Goal: Information Seeking & Learning: Check status

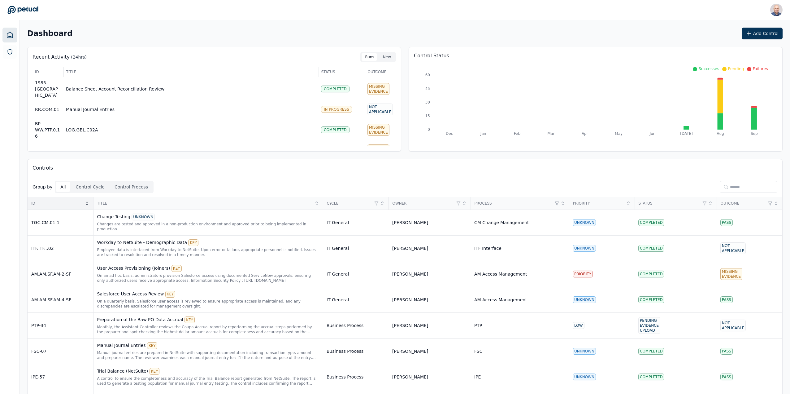
click at [86, 202] on icon at bounding box center [87, 202] width 2 height 1
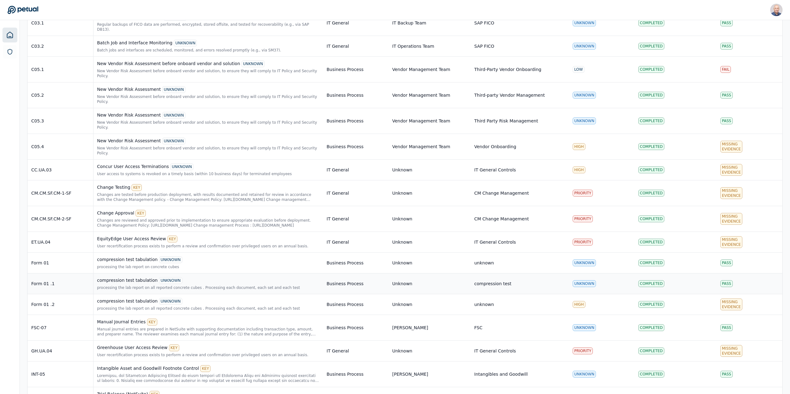
scroll to position [1300, 0]
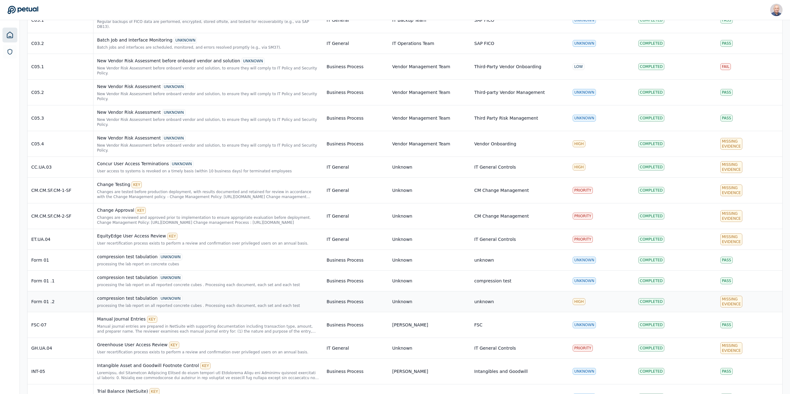
click at [43, 298] on div "Form 01 .2" at bounding box center [60, 301] width 58 height 6
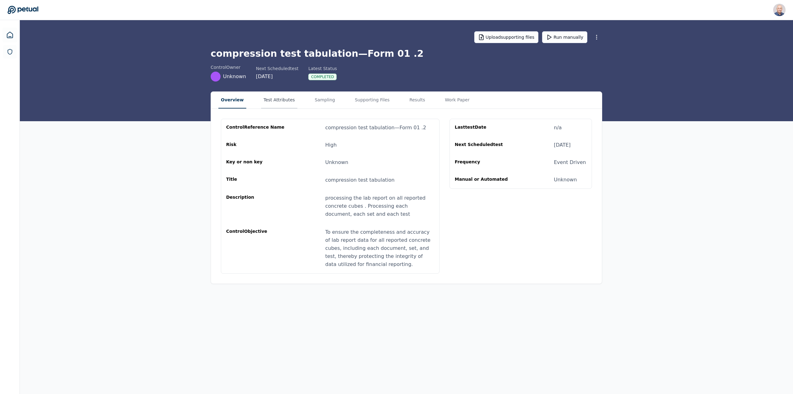
click at [264, 100] on button "Test Attributes" at bounding box center [279, 100] width 36 height 17
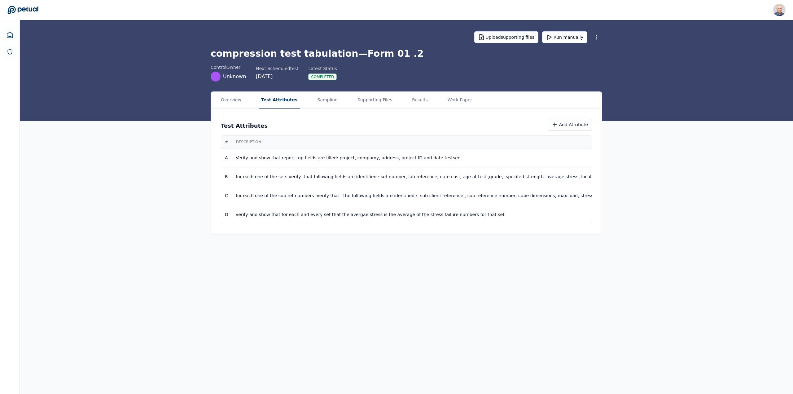
click at [317, 76] on div "Completed" at bounding box center [322, 76] width 28 height 7
click at [315, 103] on button "Sampling" at bounding box center [327, 100] width 25 height 17
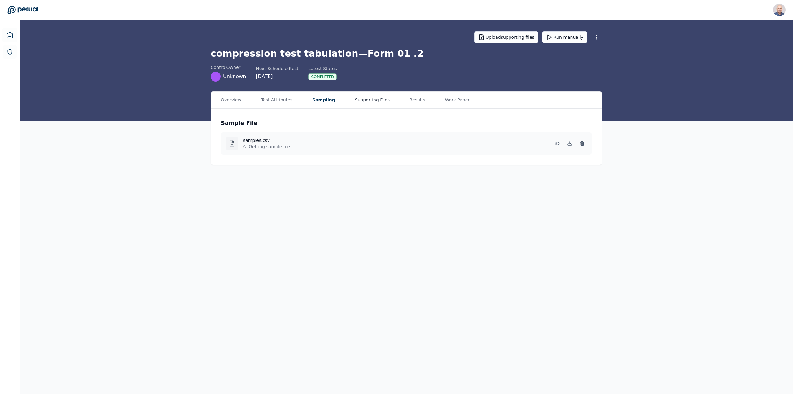
click at [363, 99] on button "Supporting Files" at bounding box center [372, 100] width 40 height 17
click at [404, 102] on button "Results" at bounding box center [415, 100] width 23 height 17
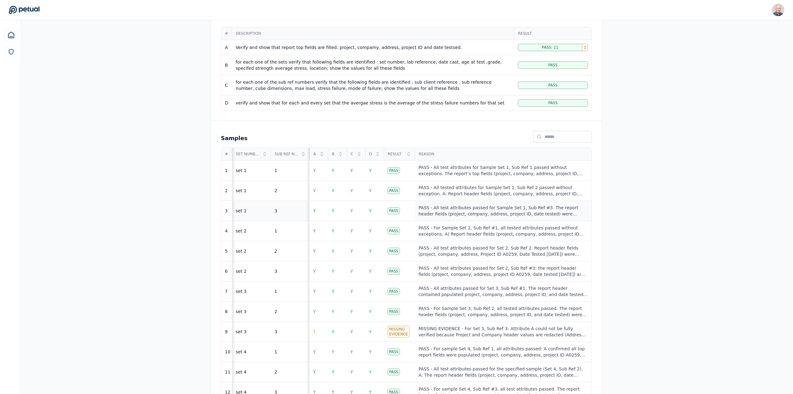
scroll to position [147, 0]
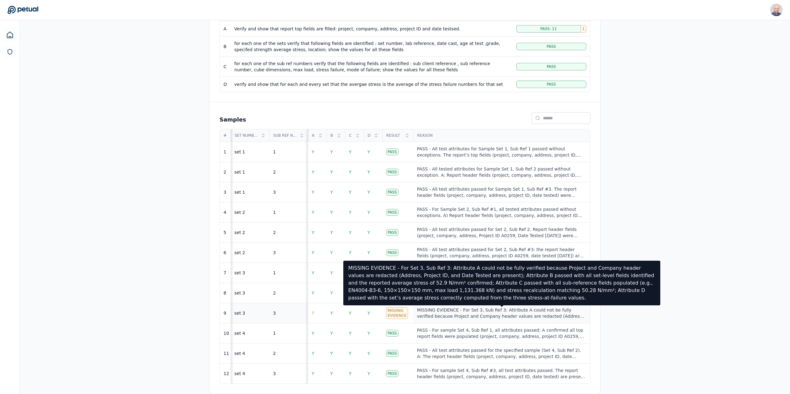
click at [515, 313] on div "MISSING EVIDENCE - For Set 3, Sub Ref 3: Attribute A could not be fully verifie…" at bounding box center [501, 313] width 169 height 12
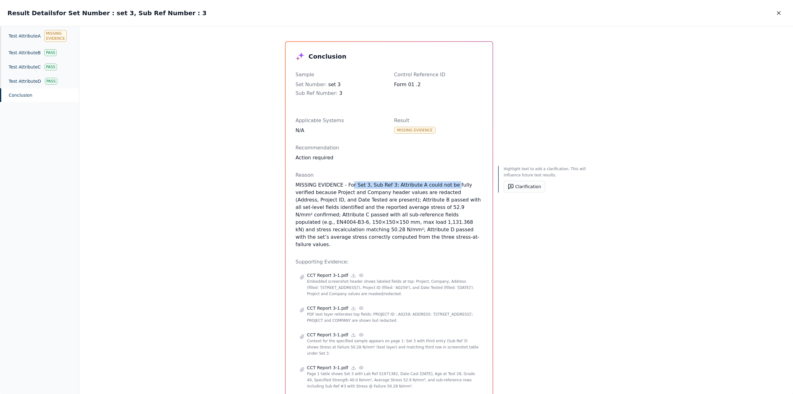
drag, startPoint x: 347, startPoint y: 184, endPoint x: 441, endPoint y: 186, distance: 93.5
click at [441, 186] on p "MISSING EVIDENCE - For Set 3, Sub Ref 3: Attribute A could not be fully verifie…" at bounding box center [388, 214] width 187 height 67
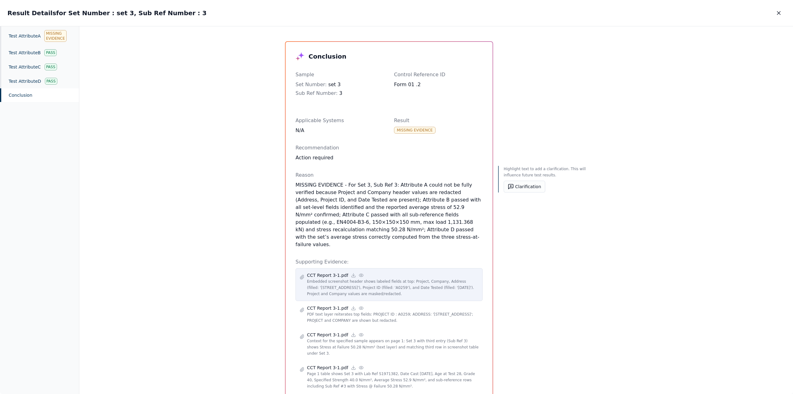
click at [359, 272] on icon at bounding box center [361, 274] width 5 height 5
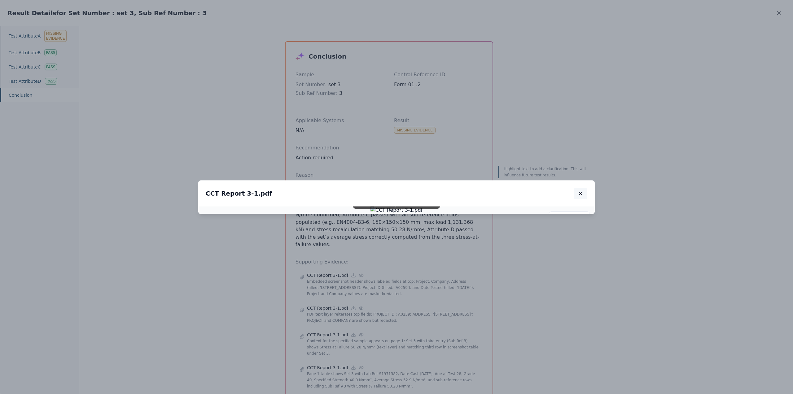
click at [579, 192] on icon "button" at bounding box center [580, 193] width 3 height 3
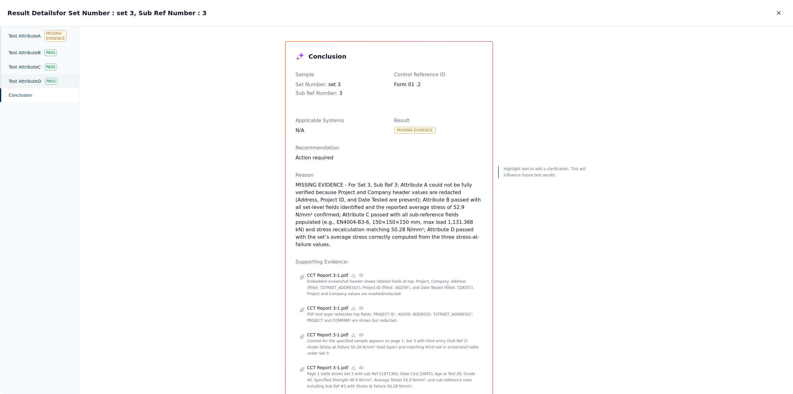
click at [27, 82] on div "Test Attribute D Pass" at bounding box center [39, 81] width 79 height 14
click at [26, 68] on div "Test Attribute C Pass" at bounding box center [39, 67] width 79 height 14
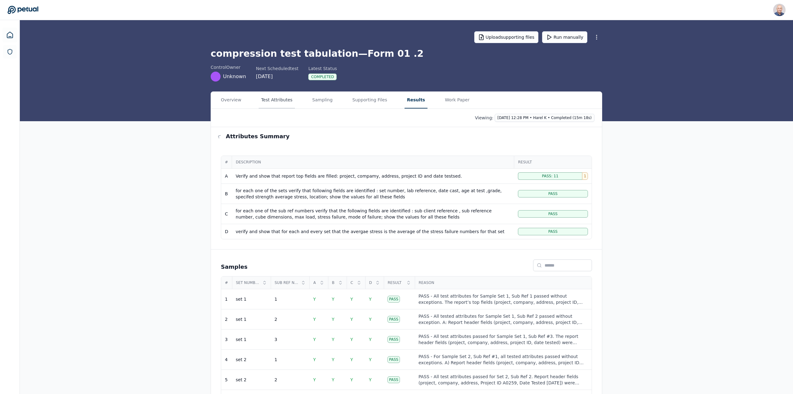
click at [266, 99] on div "Test Attribute D : verify and show that for each and every set that the avergae…" at bounding box center [435, 210] width 713 height 368
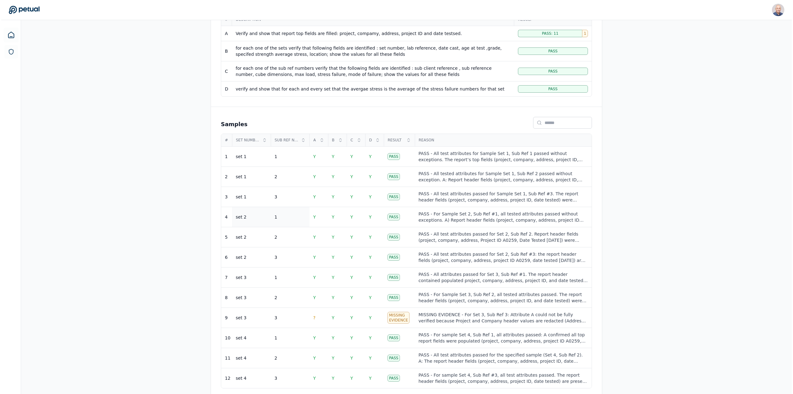
scroll to position [147, 0]
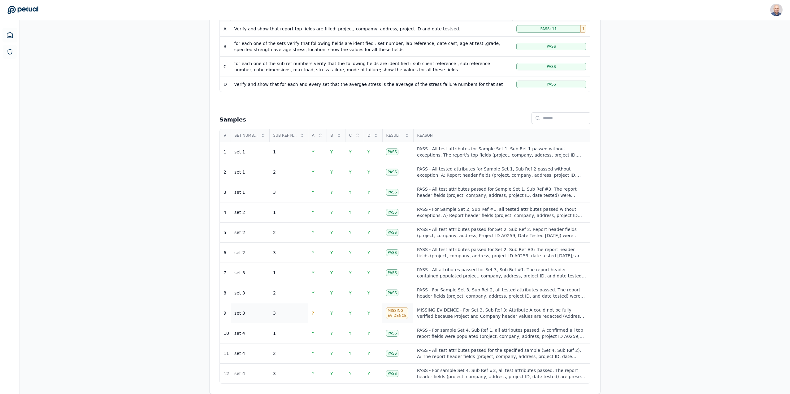
click at [393, 313] on div "Missing Evidence" at bounding box center [397, 313] width 22 height 12
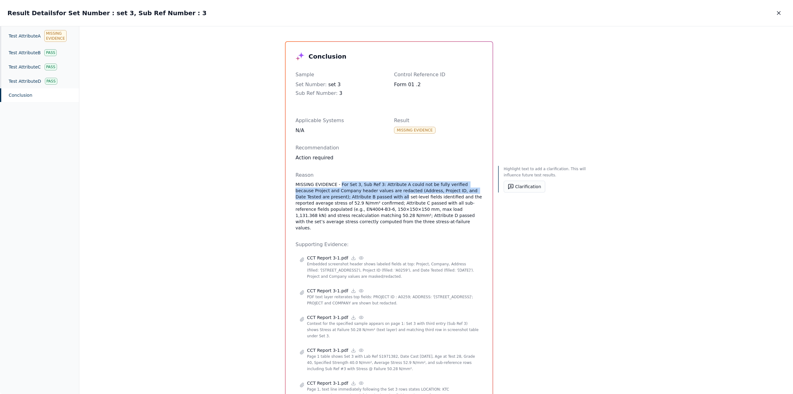
drag, startPoint x: 336, startPoint y: 183, endPoint x: 344, endPoint y: 198, distance: 16.6
click at [344, 198] on p "MISSING EVIDENCE - For Set 3, Sub Ref 3: Attribute A could not be fully verifie…" at bounding box center [388, 206] width 187 height 50
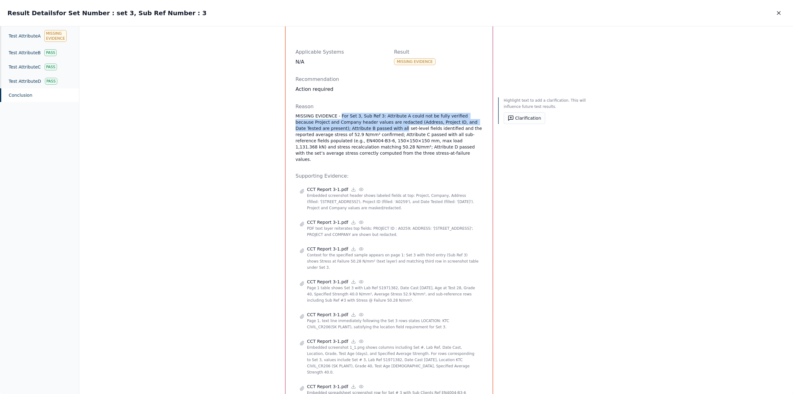
scroll to position [176, 0]
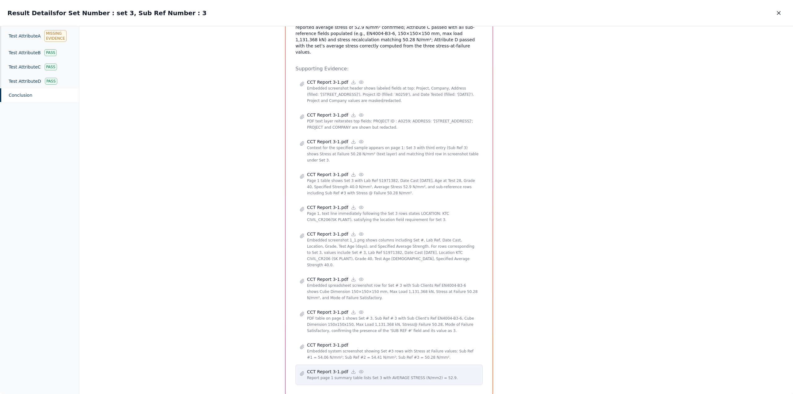
click at [362, 374] on p "Report page 1 summary table lists Set 3 with AVERAGE STRESS (N/mm2) = 52.9." at bounding box center [393, 377] width 172 height 6
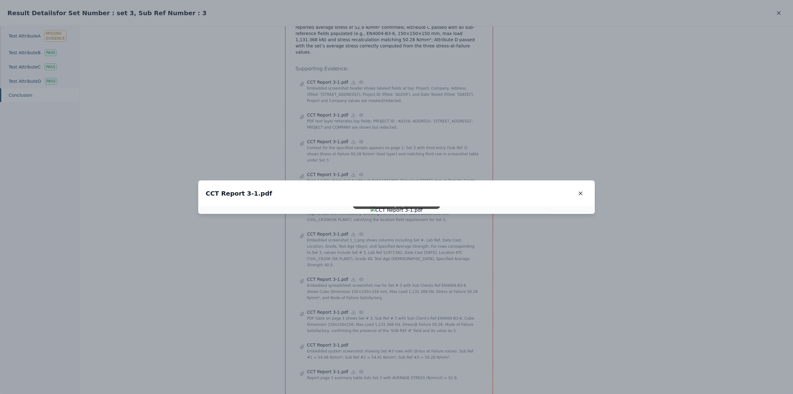
click at [423, 214] on img at bounding box center [396, 209] width 52 height 7
click at [379, 209] on div "Scroll to zoom • Drag to pan when zoomed" at bounding box center [396, 204] width 88 height 7
drag, startPoint x: 583, startPoint y: 61, endPoint x: 566, endPoint y: 77, distance: 23.6
click at [583, 190] on icon "button" at bounding box center [580, 193] width 6 height 6
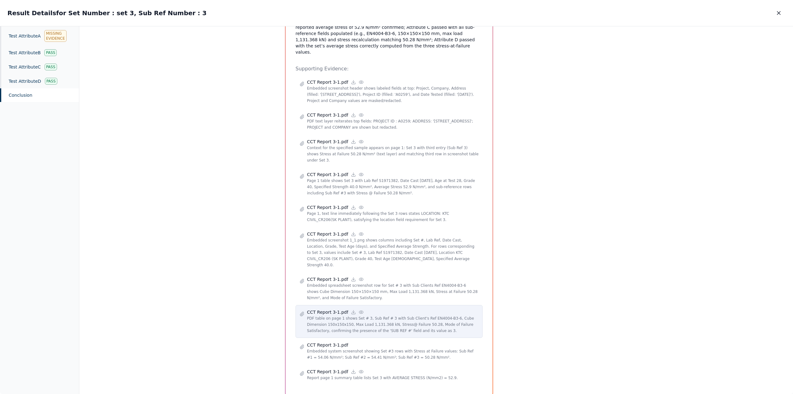
click at [359, 310] on icon at bounding box center [361, 311] width 4 height 3
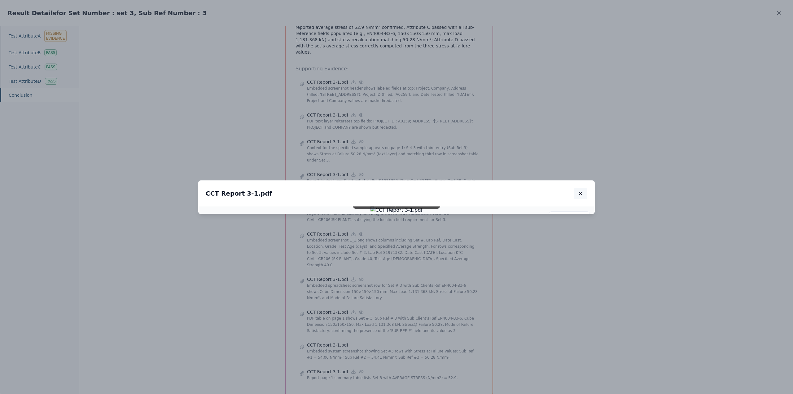
click at [578, 188] on button "button" at bounding box center [580, 193] width 14 height 11
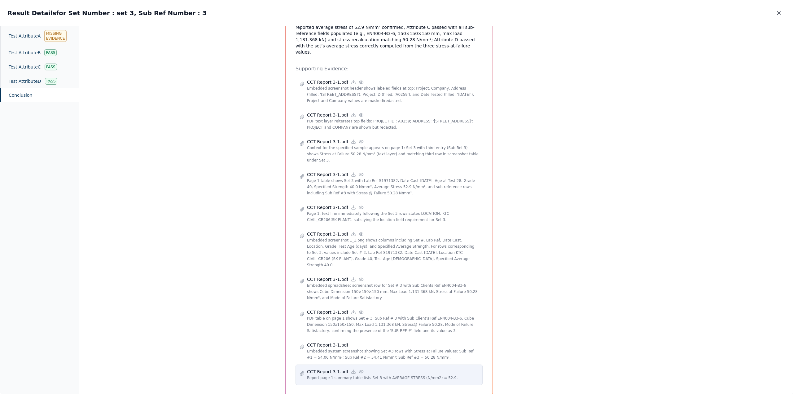
click at [337, 368] on p "CCT Report 3-1.pdf" at bounding box center [327, 371] width 41 height 6
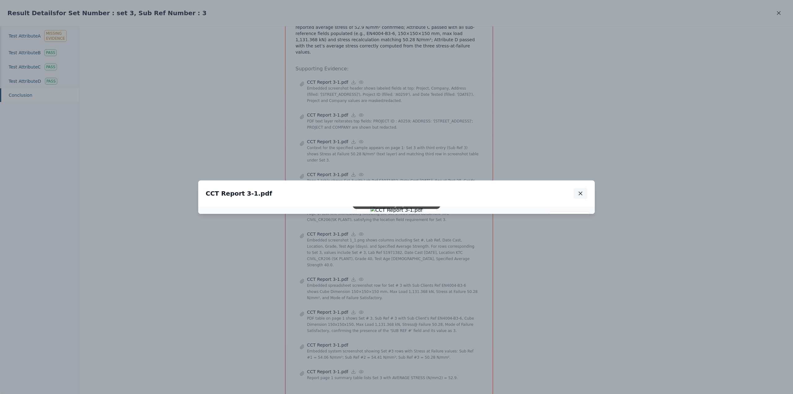
click at [582, 190] on icon "button" at bounding box center [580, 193] width 6 height 6
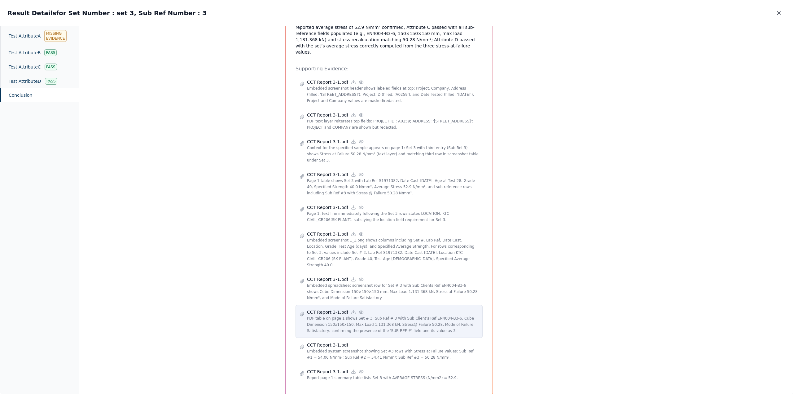
click at [340, 315] on p "PDF table on page 1 shows Set # 3, Sub Ref # 3 with Sub Client's Ref EN4004-B3-…" at bounding box center [393, 324] width 172 height 19
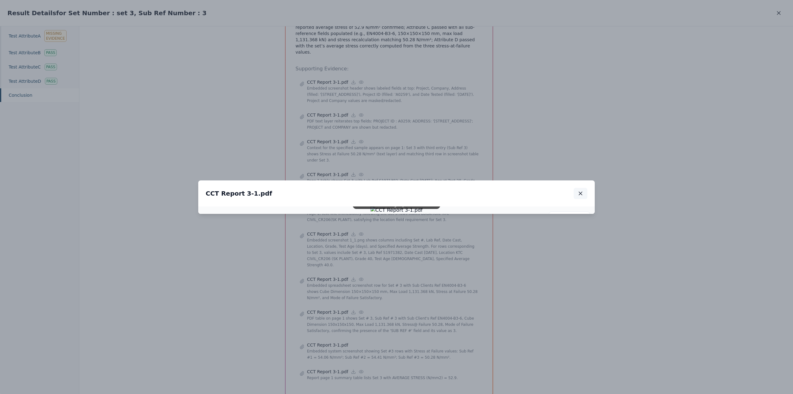
click at [580, 190] on icon "button" at bounding box center [580, 193] width 6 height 6
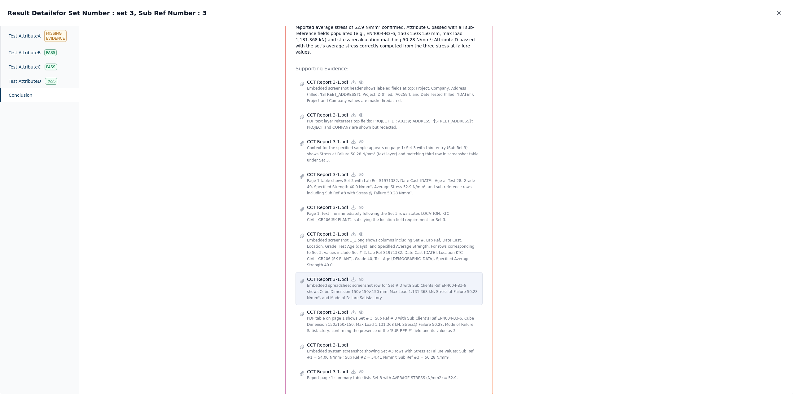
click at [359, 277] on icon at bounding box center [361, 278] width 4 height 3
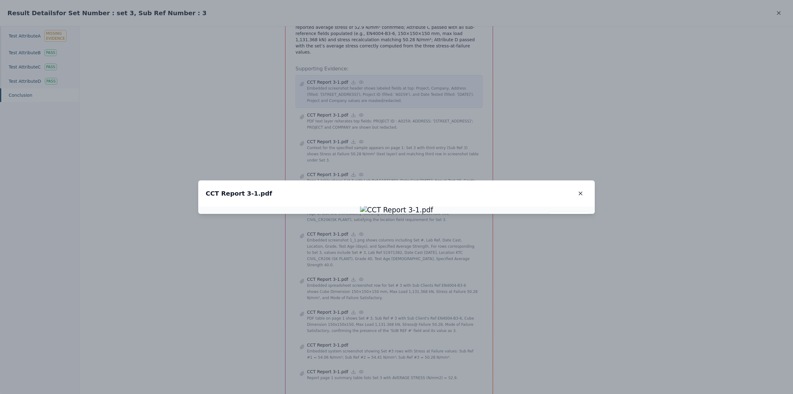
drag, startPoint x: 580, startPoint y: 57, endPoint x: 463, endPoint y: 69, distance: 117.1
click at [580, 190] on icon "button" at bounding box center [580, 193] width 6 height 6
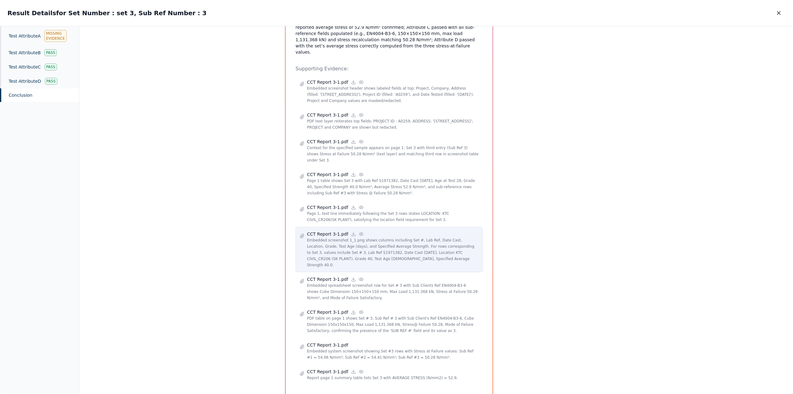
click at [359, 231] on icon at bounding box center [361, 233] width 5 height 5
